Goal: Go to known website: Go to known website

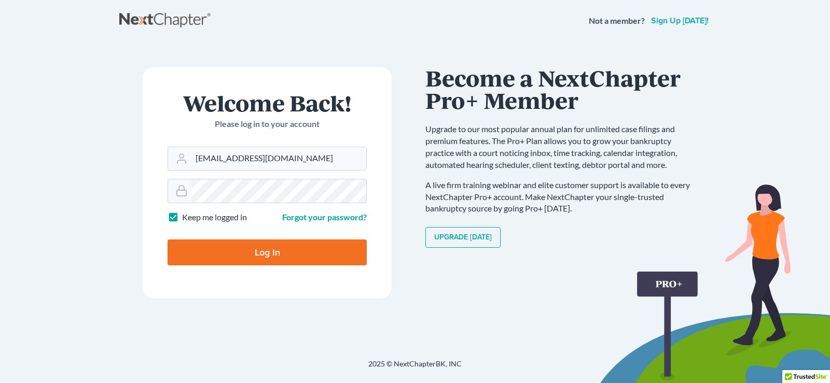
click at [263, 255] on input "Log In" at bounding box center [266, 253] width 199 height 26
type input "Thinking..."
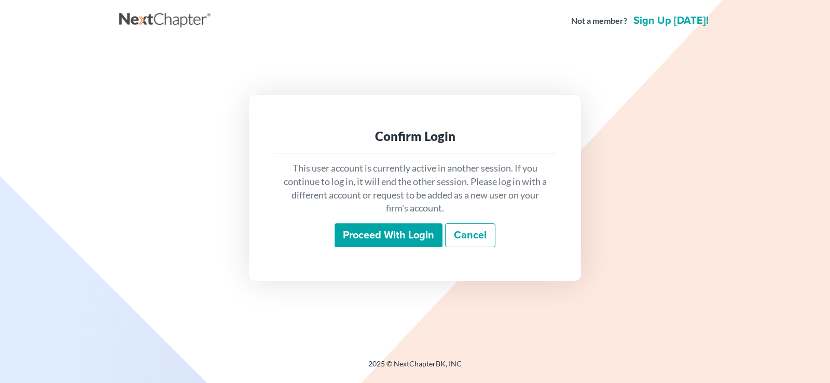
click at [395, 233] on input "Proceed with login" at bounding box center [388, 235] width 108 height 24
